Goal: Task Accomplishment & Management: Manage account settings

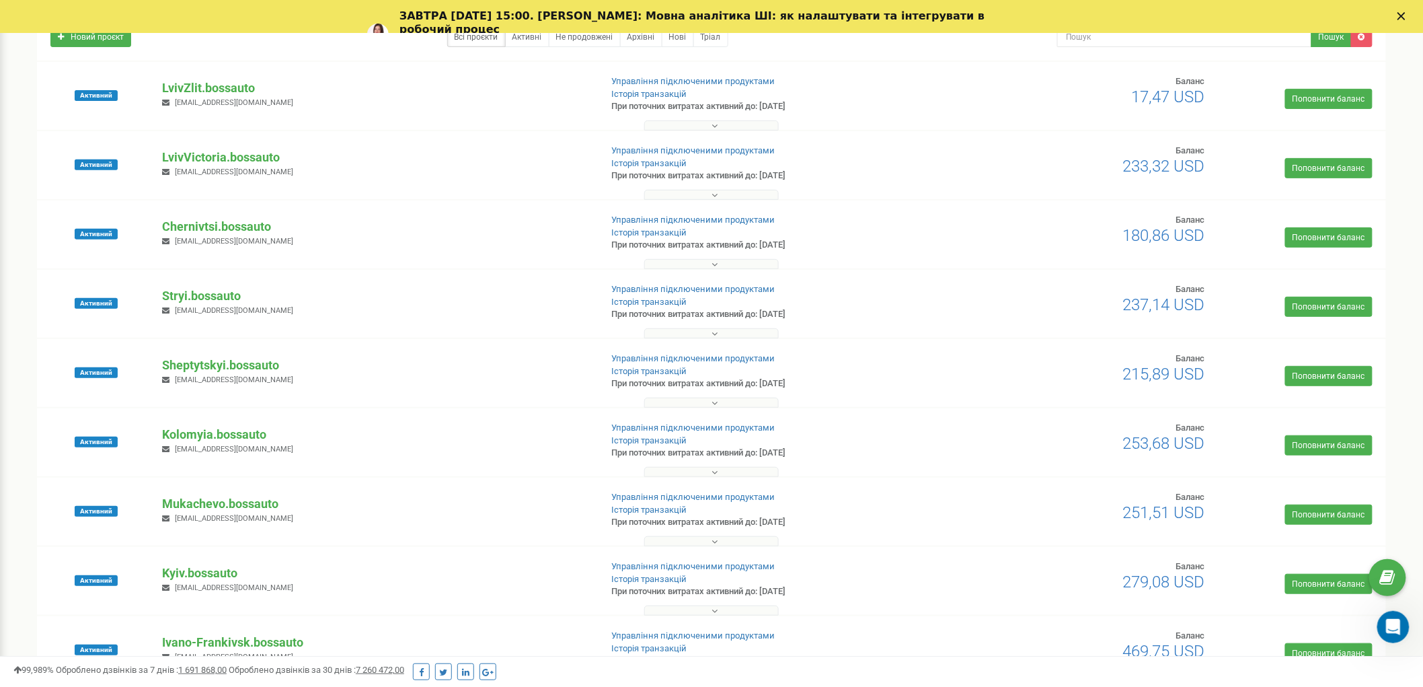
scroll to position [75, 0]
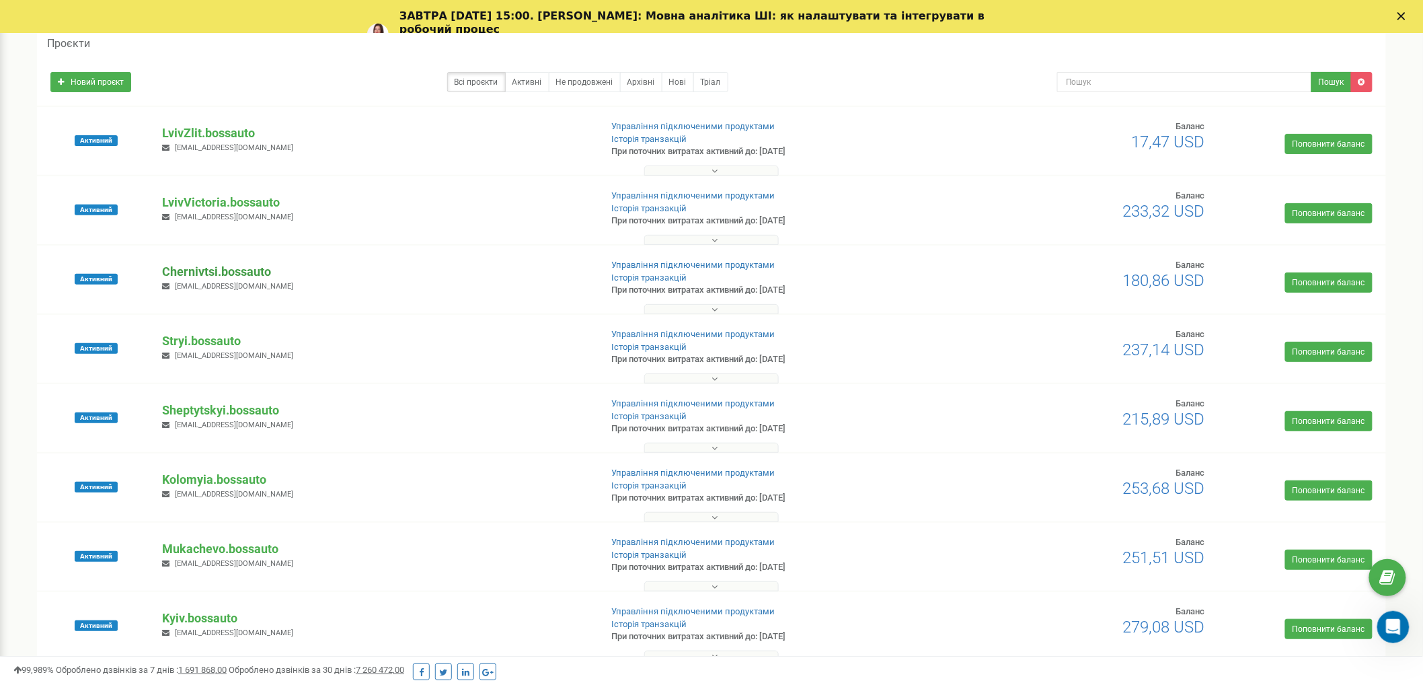
click at [217, 271] on p "Chernivtsi.bossauto" at bounding box center [375, 271] width 427 height 17
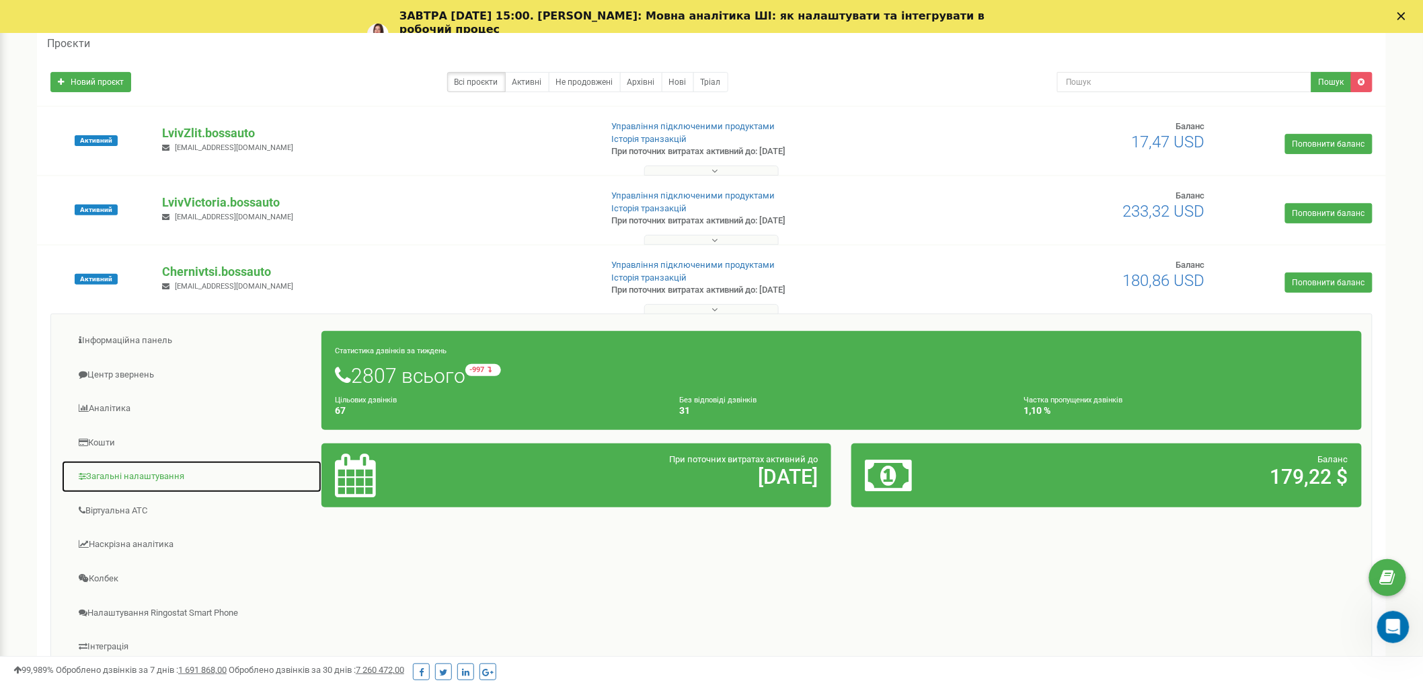
click at [173, 479] on link "Загальні налаштування" at bounding box center [191, 476] width 261 height 33
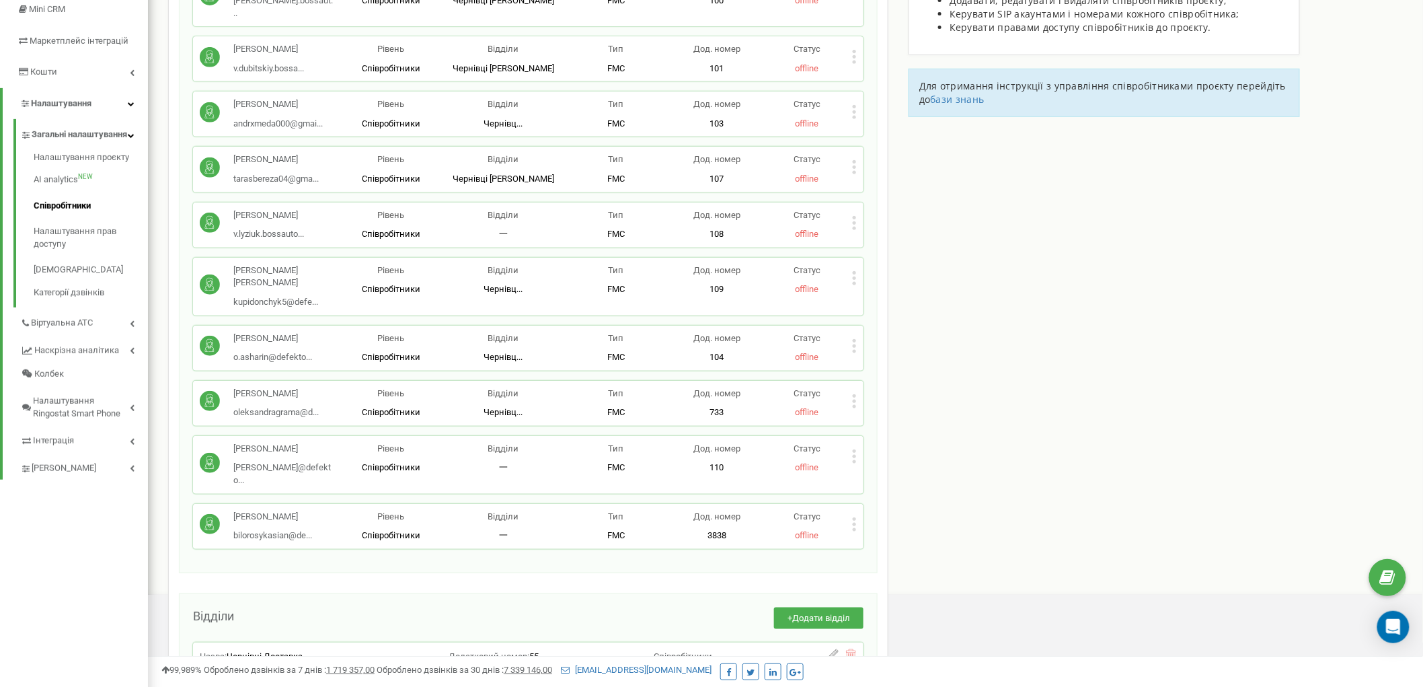
scroll to position [224, 0]
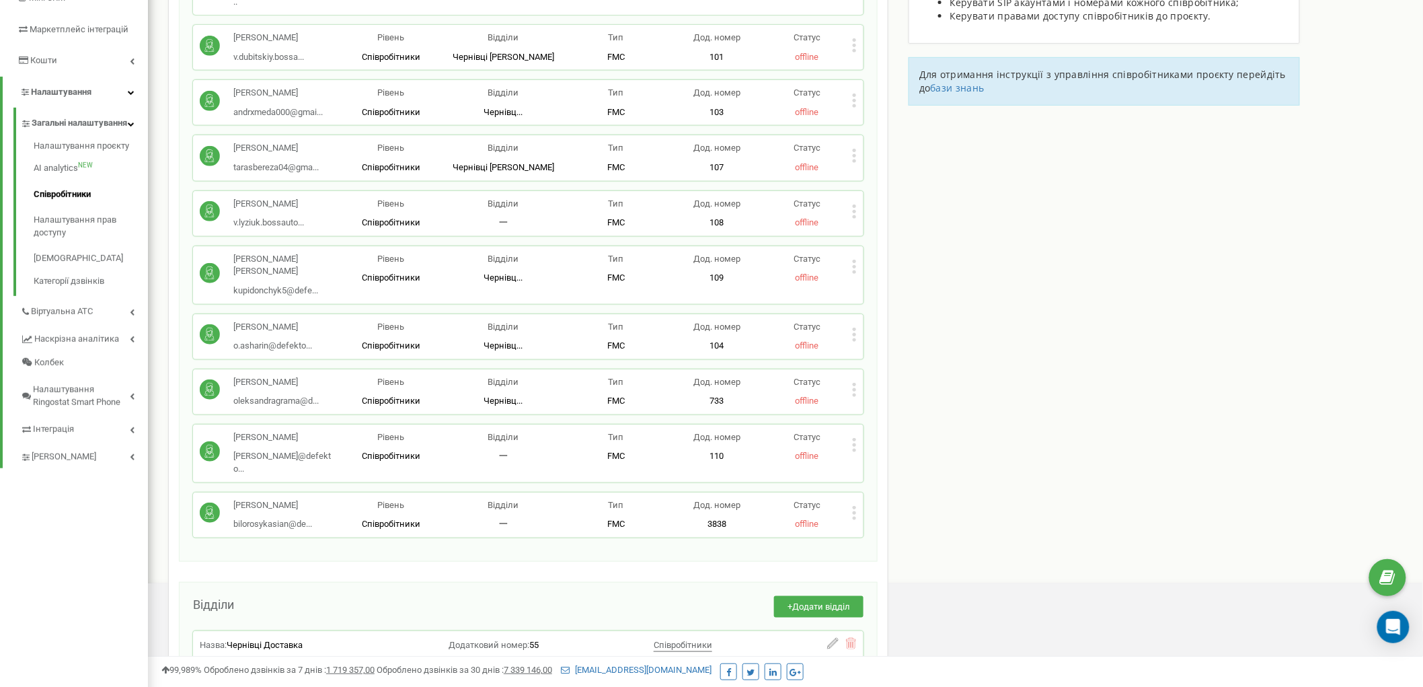
click at [852, 506] on icon at bounding box center [854, 513] width 5 height 14
click at [865, 529] on icon at bounding box center [865, 534] width 10 height 10
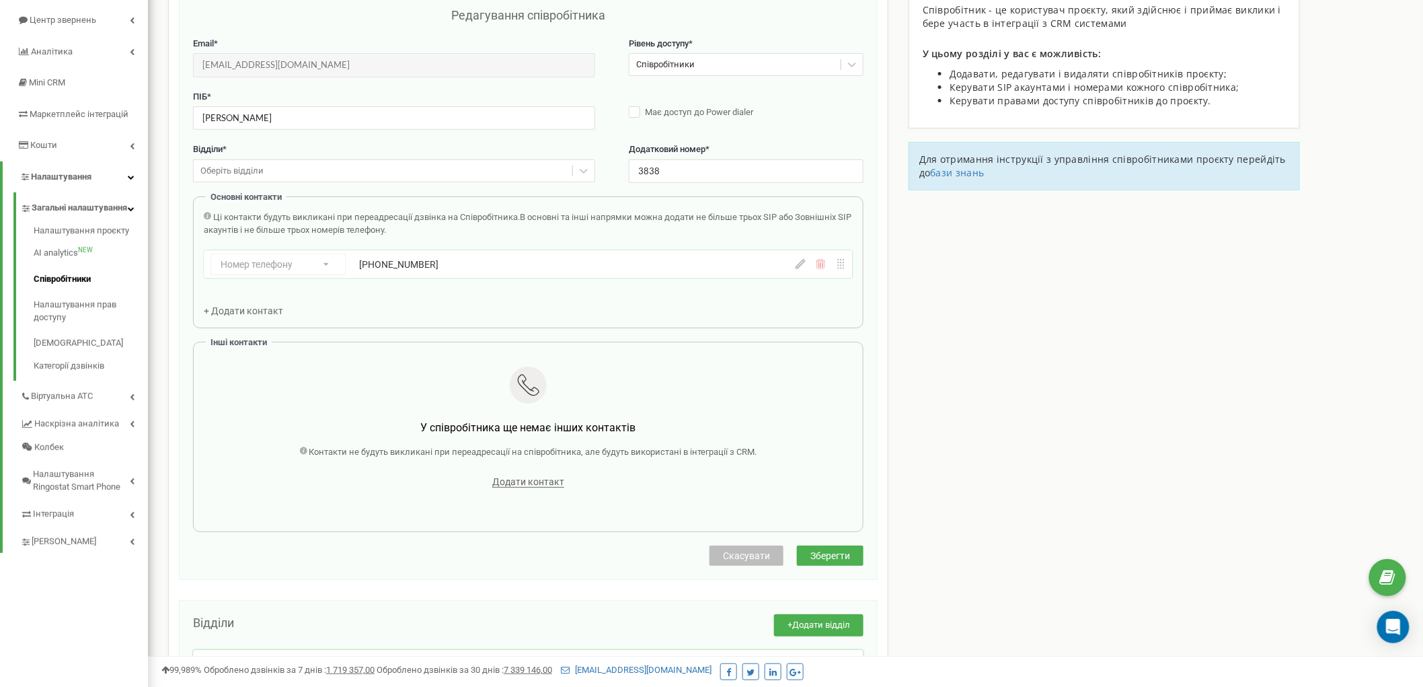
scroll to position [134, 0]
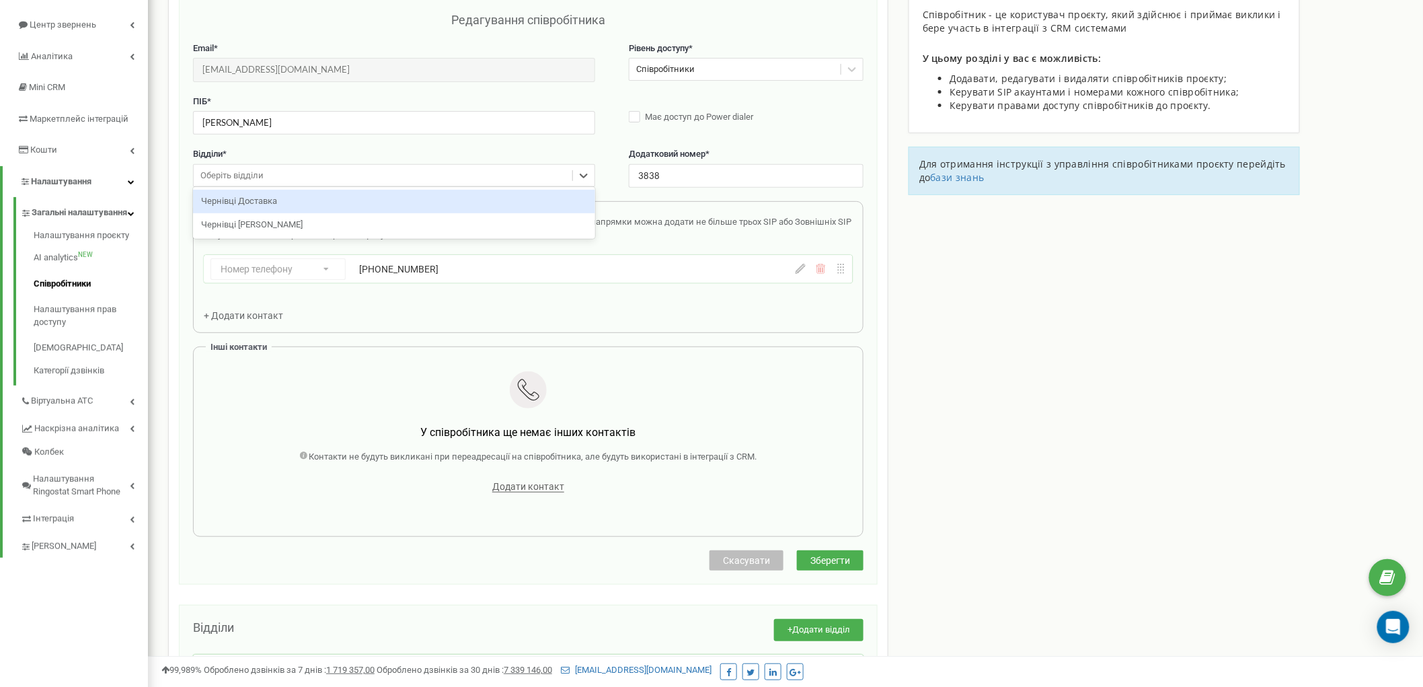
click at [258, 171] on div "Оберіть відділи" at bounding box center [231, 175] width 63 height 13
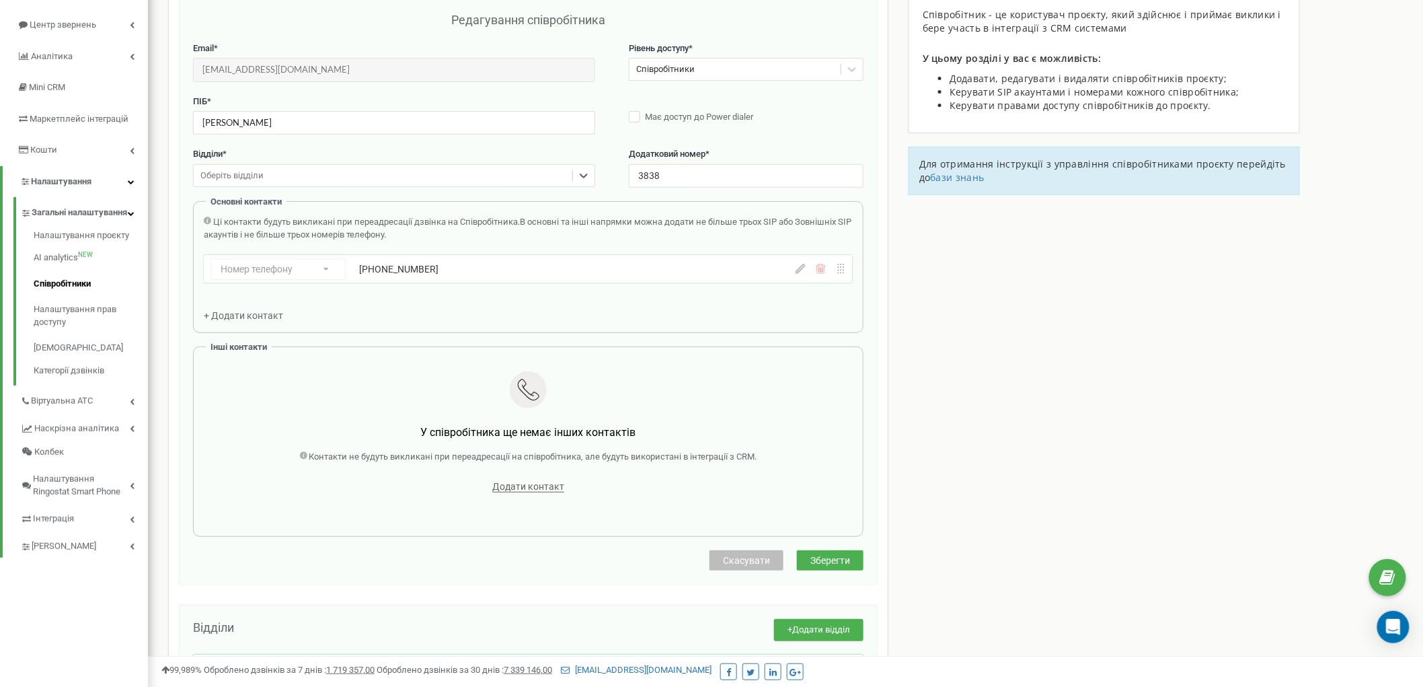
click at [309, 177] on div "Оберіть відділи" at bounding box center [383, 175] width 379 height 21
click at [242, 226] on div "Чернівці [PERSON_NAME]" at bounding box center [394, 225] width 402 height 24
click at [845, 559] on span "Зберегти" at bounding box center [830, 560] width 40 height 11
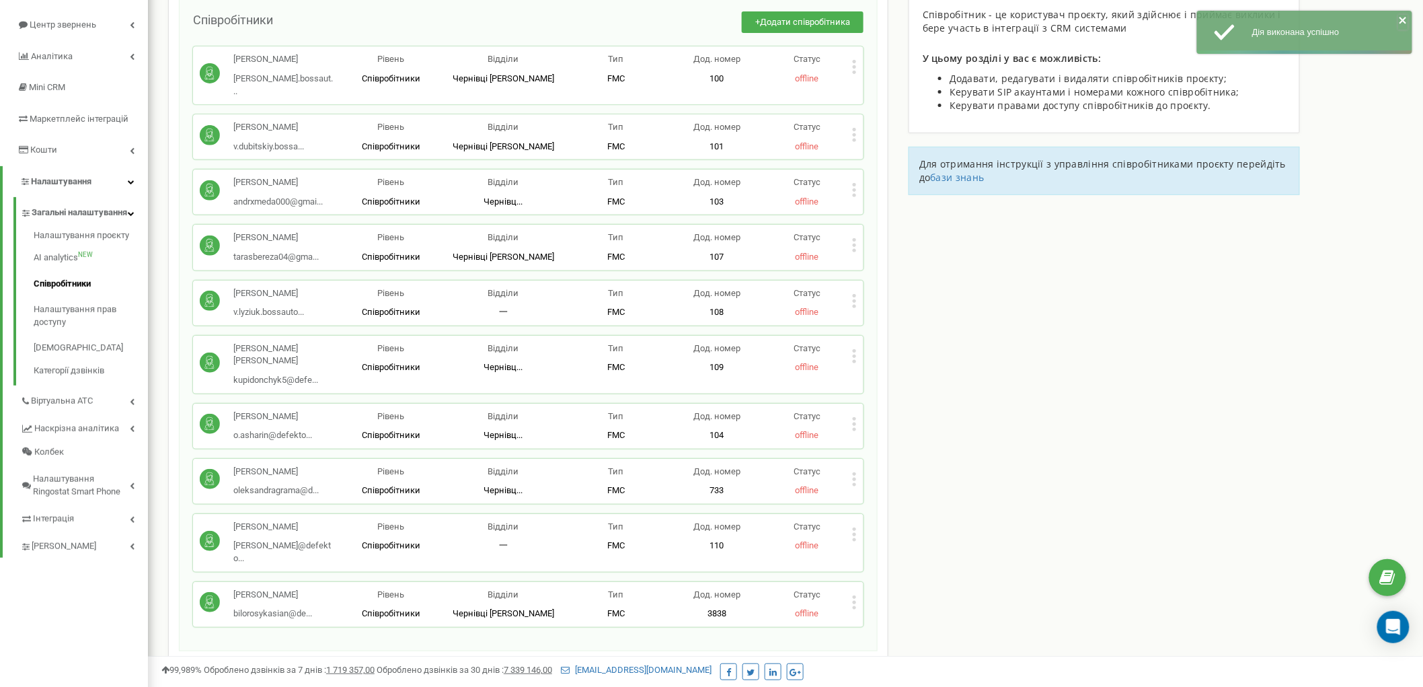
click at [1404, 19] on icon "close" at bounding box center [1402, 20] width 7 height 7
